Goal: Transaction & Acquisition: Purchase product/service

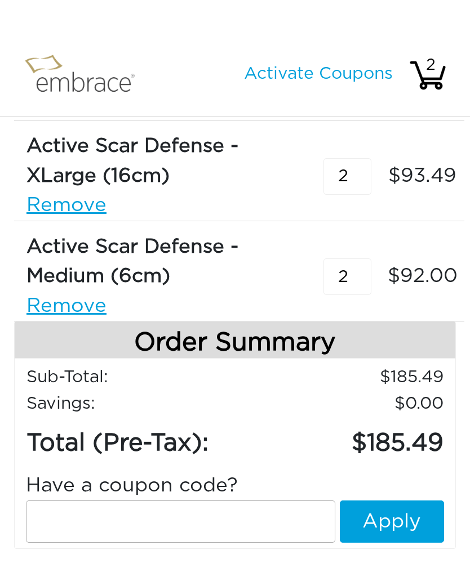
scroll to position [52, 0]
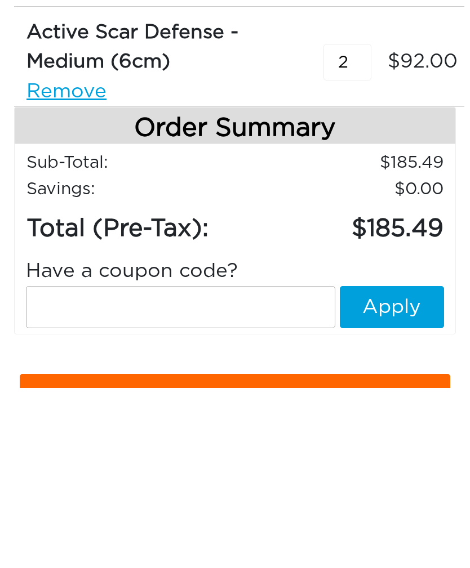
type input "2"
click at [308, 383] on td "185.49" at bounding box center [350, 406] width 188 height 46
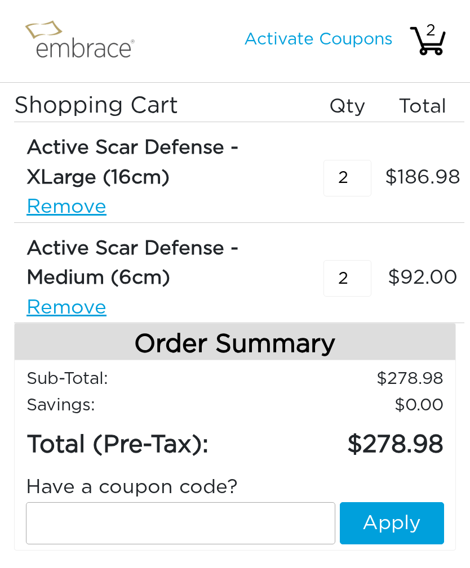
scroll to position [0, 0]
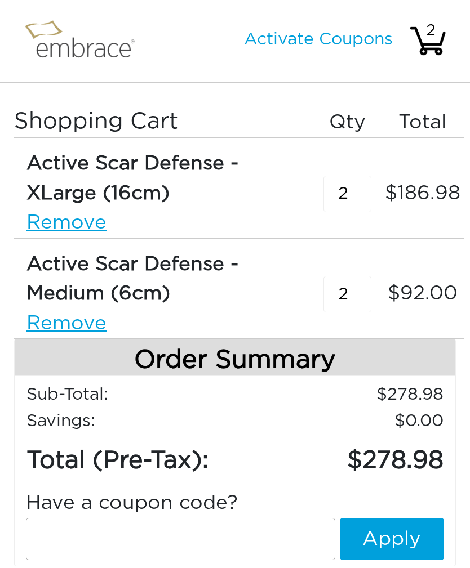
click at [101, 75] on nav "Activate Coupons Hello, 2" at bounding box center [235, 41] width 470 height 83
click at [93, 56] on img at bounding box center [85, 41] width 130 height 54
click at [323, 399] on td "278.98" at bounding box center [350, 395] width 188 height 26
click at [432, 40] on div "2" at bounding box center [430, 31] width 39 height 24
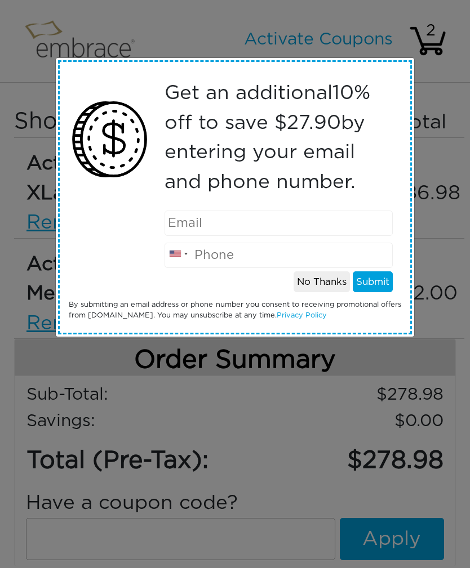
click at [332, 287] on button "No Thanks" at bounding box center [321, 281] width 56 height 21
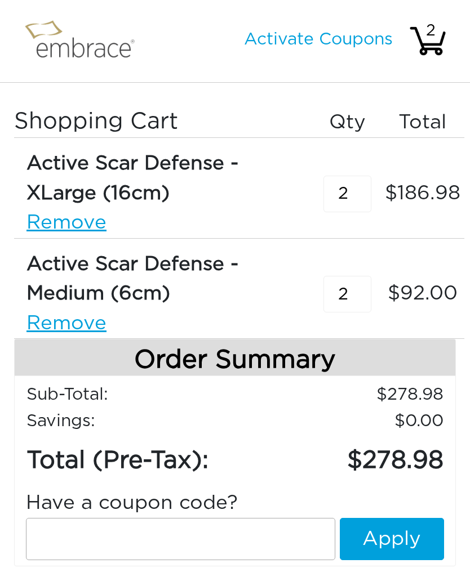
click at [92, 53] on img at bounding box center [85, 41] width 130 height 54
click at [58, 32] on img at bounding box center [85, 41] width 130 height 54
click at [87, 114] on h3 "Shopping Cart" at bounding box center [160, 121] width 292 height 27
click at [92, 167] on div "Active Scar Defense - XLarge (16cm)" at bounding box center [163, 178] width 274 height 59
click at [100, 167] on div "Active Scar Defense - XLarge (16cm)" at bounding box center [163, 178] width 274 height 59
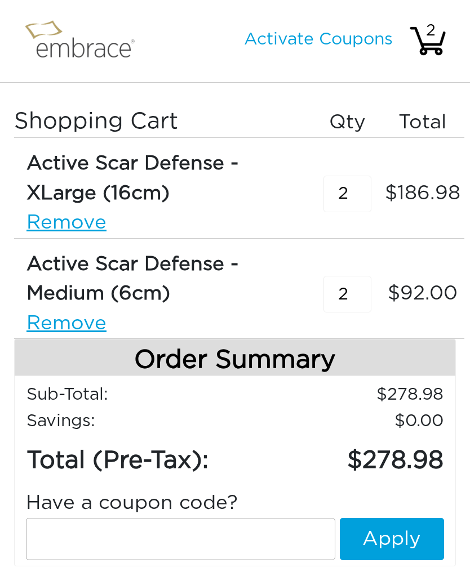
click at [405, 2] on nav "Activate Coupons Hello, 2" at bounding box center [235, 41] width 470 height 83
click at [273, 4] on nav "Activate Coupons Hello, 2" at bounding box center [235, 41] width 470 height 83
click at [251, 1] on nav "Activate Coupons Hello, 2" at bounding box center [235, 41] width 470 height 83
click at [353, 7] on nav "Activate Coupons Hello, 2" at bounding box center [235, 41] width 470 height 83
